Goal: Find specific page/section: Find specific page/section

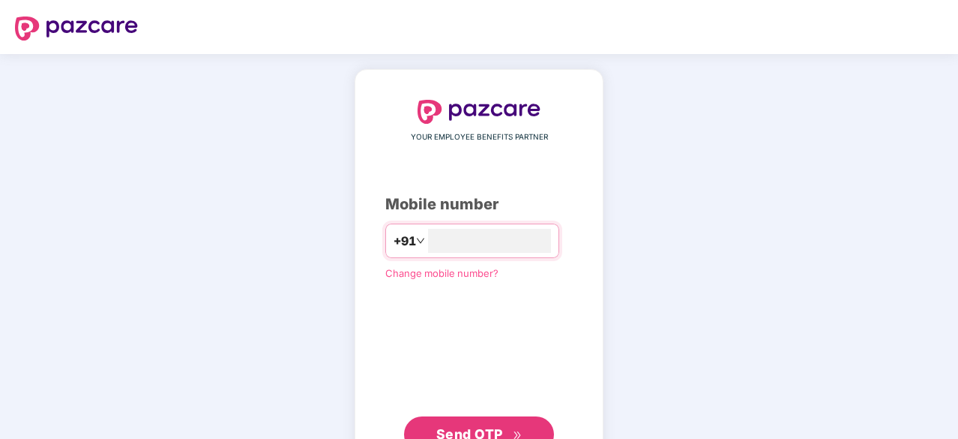
type input "**********"
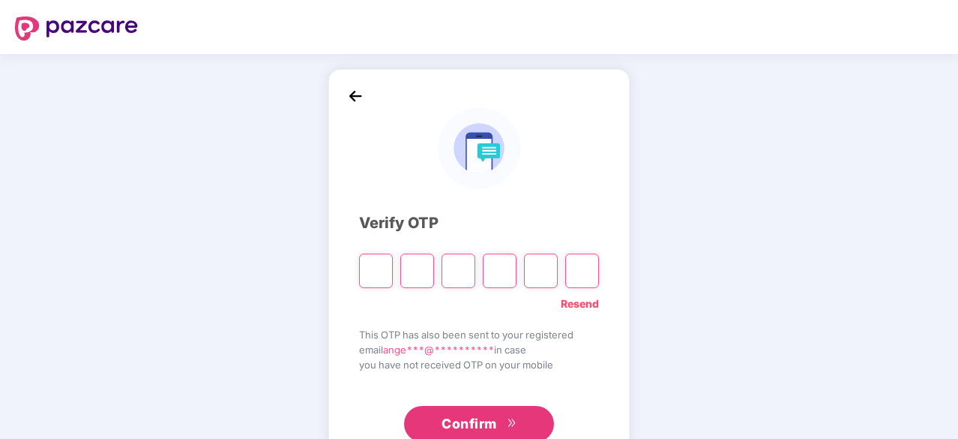
click at [385, 264] on input "Please enter verification code. Digit 1" at bounding box center [376, 270] width 34 height 34
paste input "*"
type input "*"
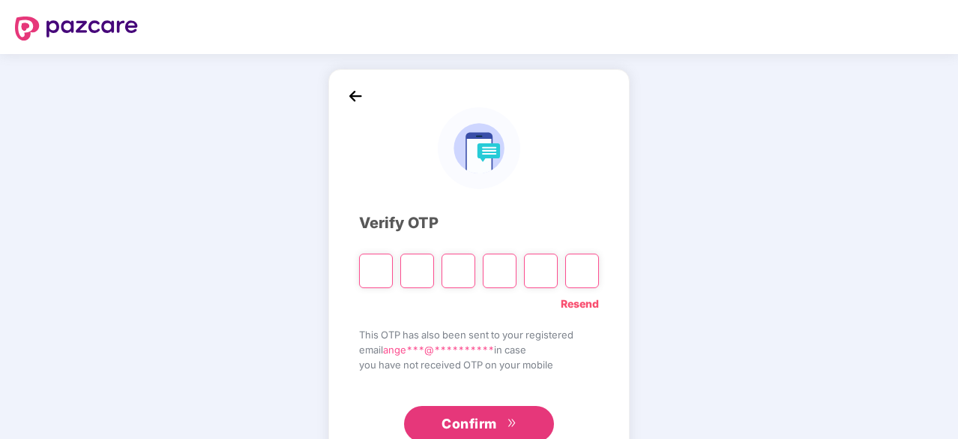
type input "*"
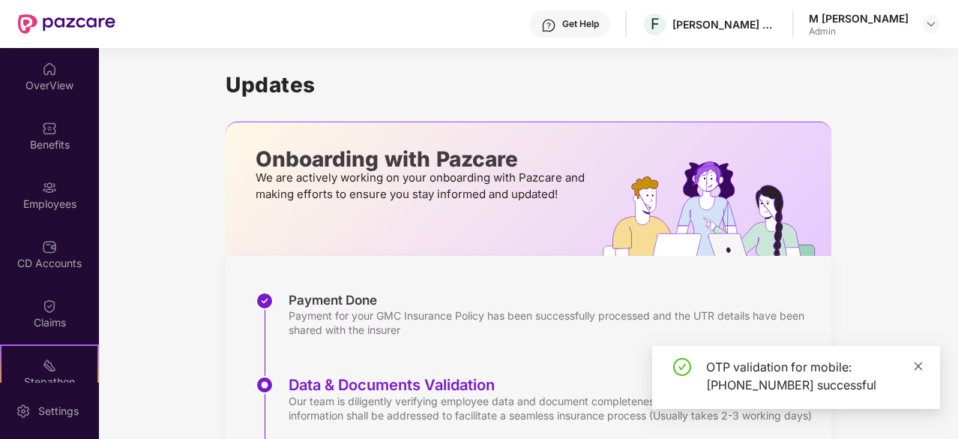
click at [923, 368] on icon "close" at bounding box center [918, 366] width 10 height 10
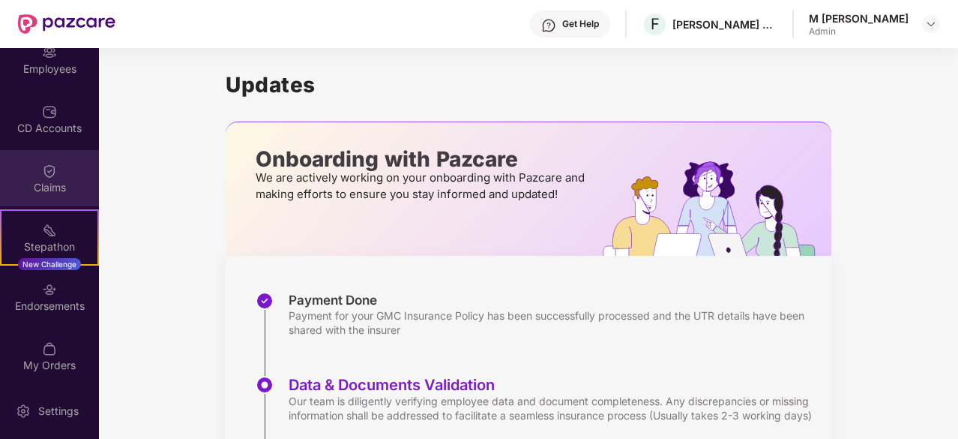
scroll to position [139, 0]
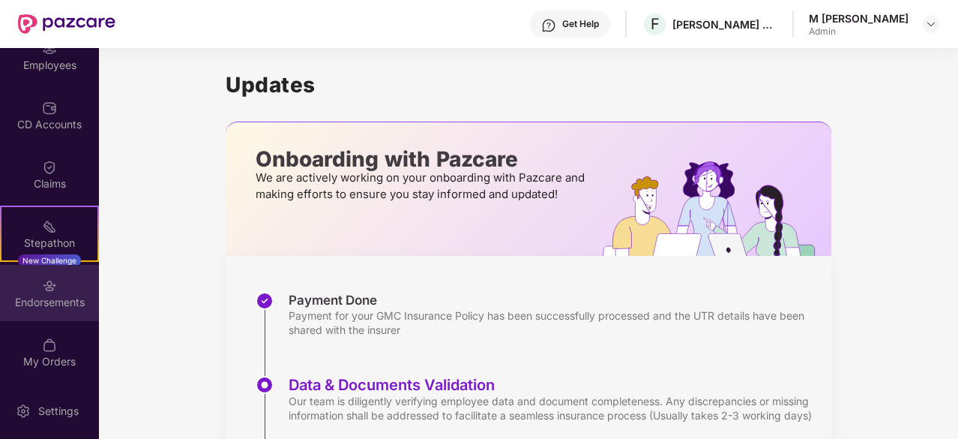
click at [56, 292] on div "Endorsements" at bounding box center [49, 293] width 99 height 56
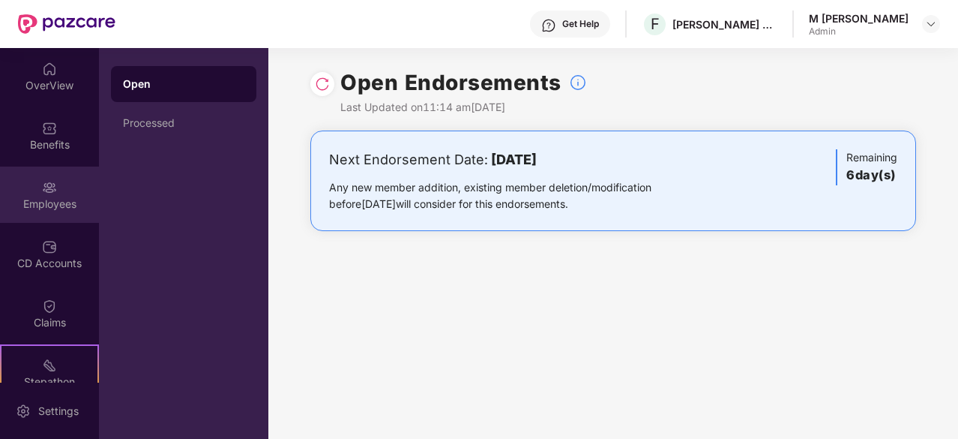
click at [52, 202] on div "Employees" at bounding box center [49, 203] width 99 height 15
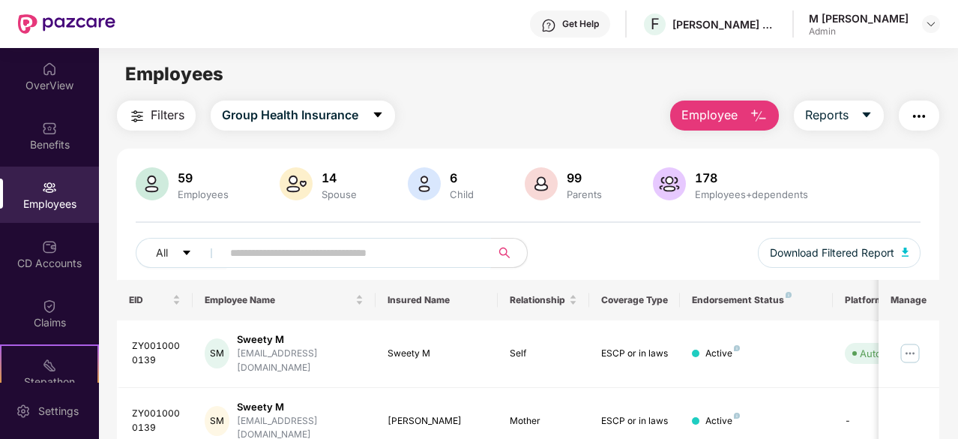
click at [346, 259] on input "text" at bounding box center [350, 252] width 241 height 22
type input "*"
click at [55, 87] on div "OverView" at bounding box center [49, 85] width 99 height 15
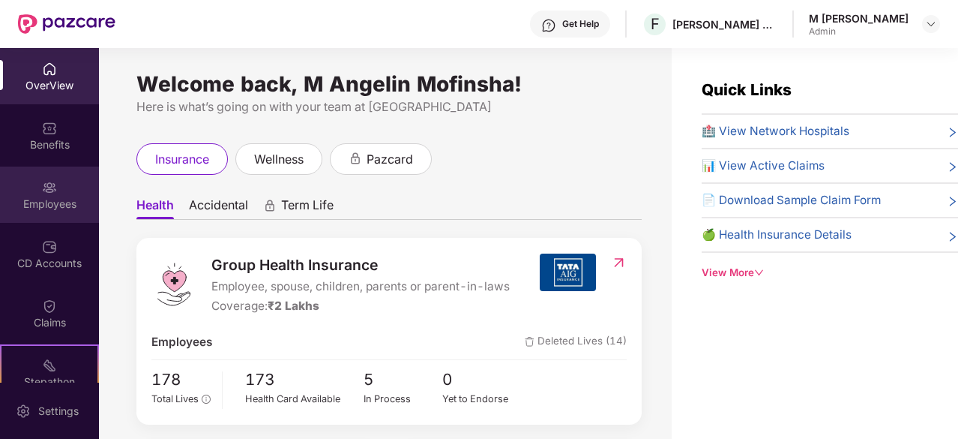
click at [57, 193] on div "Employees" at bounding box center [49, 194] width 99 height 56
